Goal: Task Accomplishment & Management: Complete application form

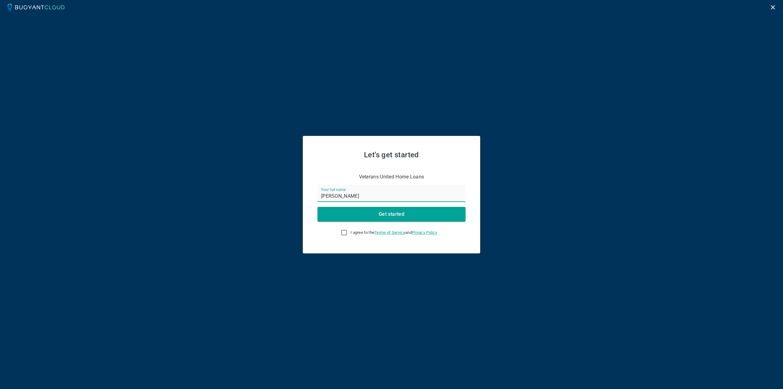
click at [341, 232] on input "I agree to the Terms of Service and Privacy Policy" at bounding box center [343, 232] width 7 height 7
checkbox input "true"
click at [373, 217] on button "Get started" at bounding box center [391, 214] width 148 height 15
